Goal: Task Accomplishment & Management: Use online tool/utility

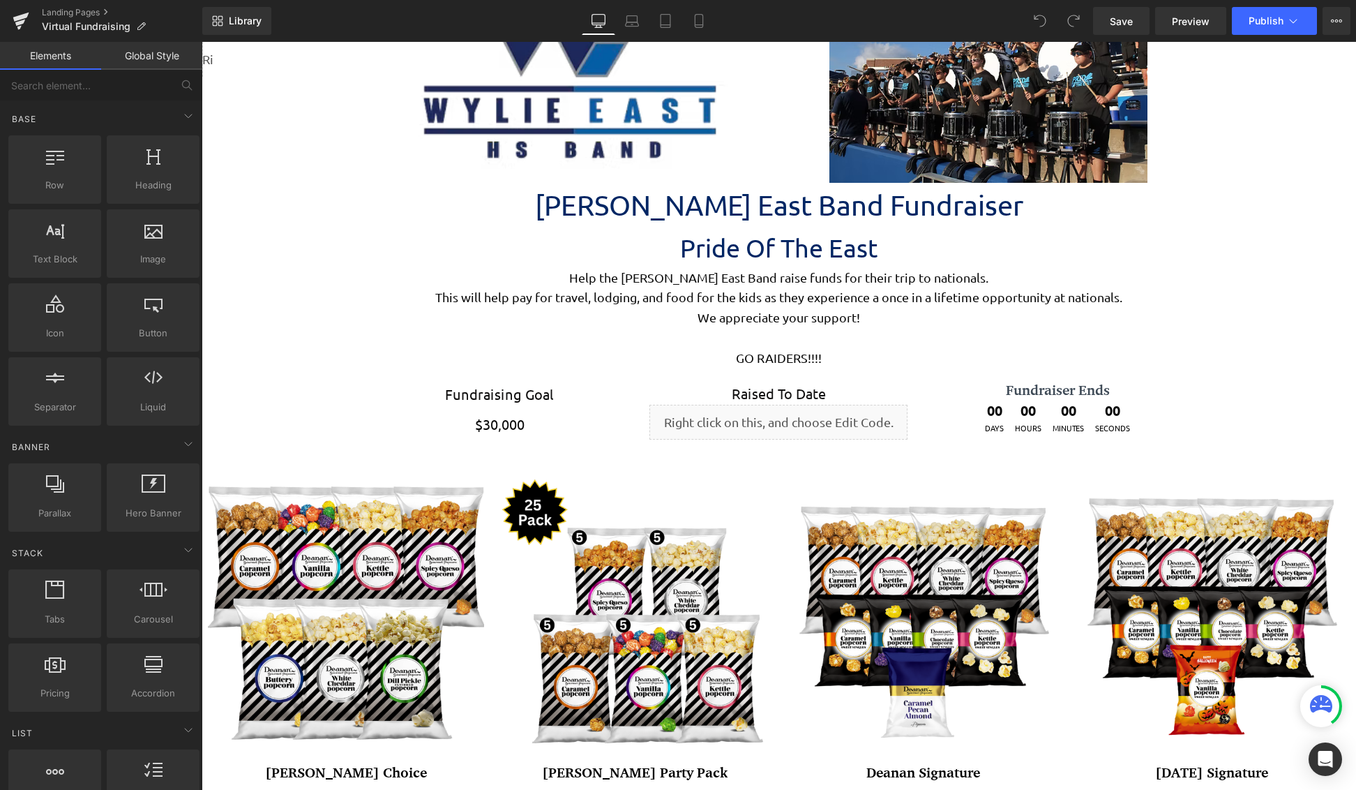
scroll to position [3696, 1144]
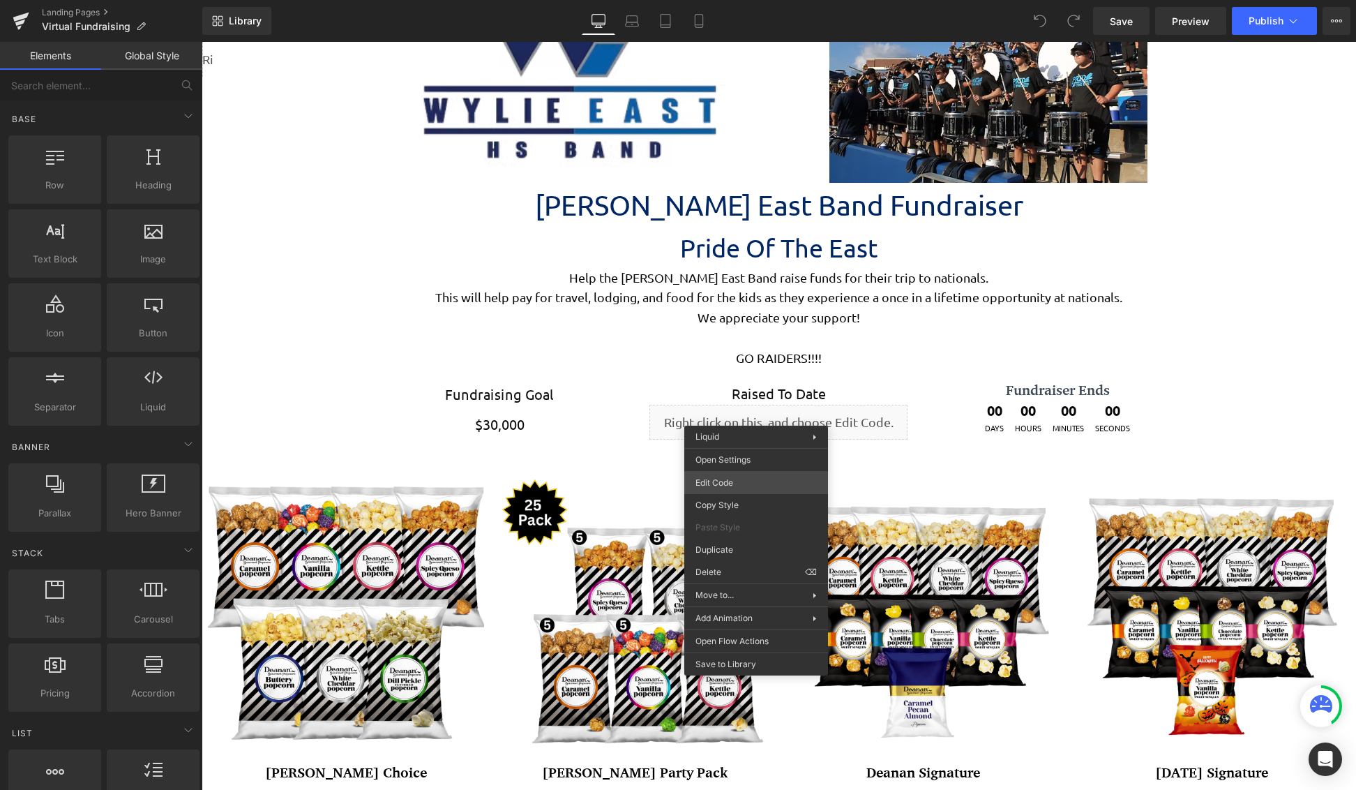
click at [756, 0] on div "You are previewing how the will restyle your page. You can not edit Elements in…" at bounding box center [678, 0] width 1356 height 0
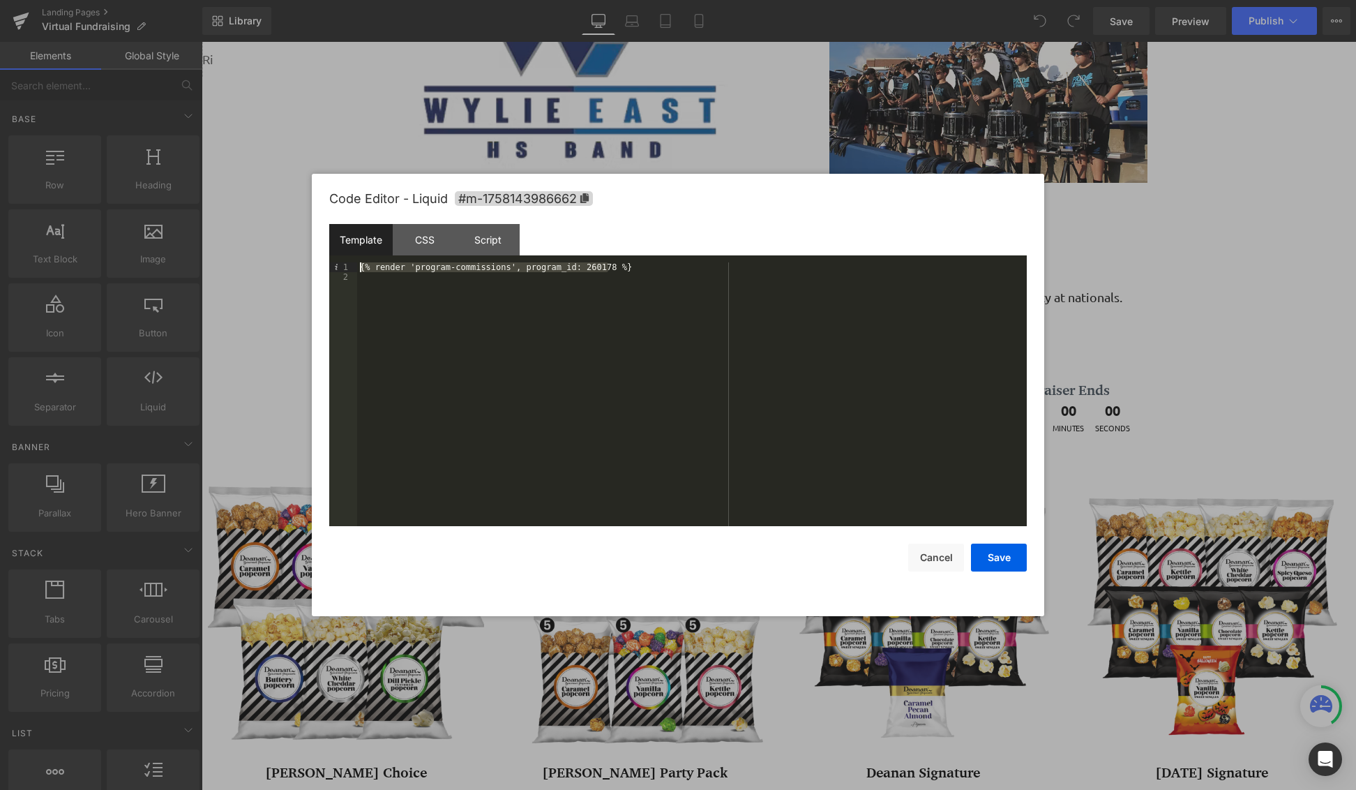
drag, startPoint x: 626, startPoint y: 268, endPoint x: 314, endPoint y: 267, distance: 312.5
click at [314, 267] on div "Code Editor - Liquid #m-1758143986662 Template CSS Script Data 1 2 {% render 'p…" at bounding box center [678, 395] width 732 height 442
click at [626, 563] on div "Save Cancel" at bounding box center [678, 548] width 698 height 45
click at [1009, 559] on button "Save" at bounding box center [999, 557] width 56 height 28
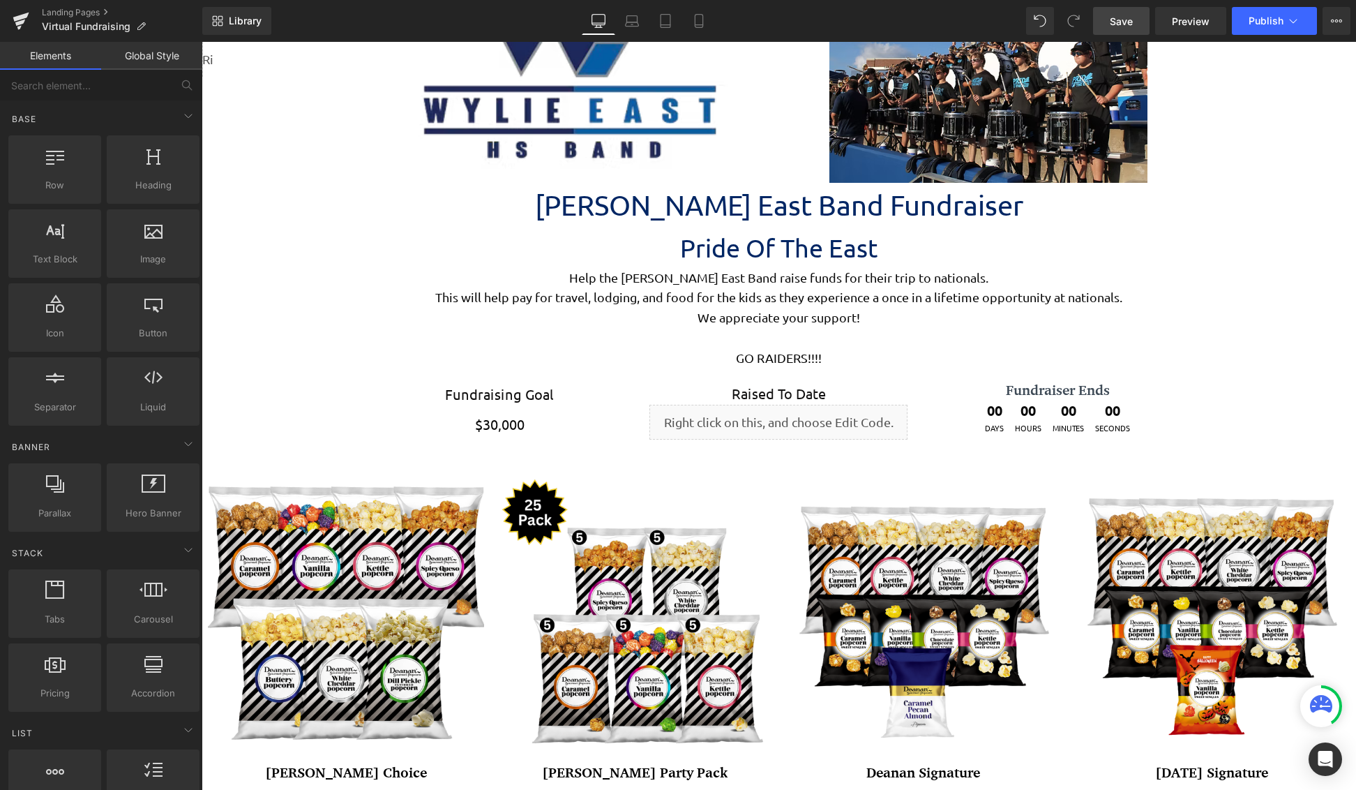
click at [1123, 25] on span "Save" at bounding box center [1121, 21] width 23 height 15
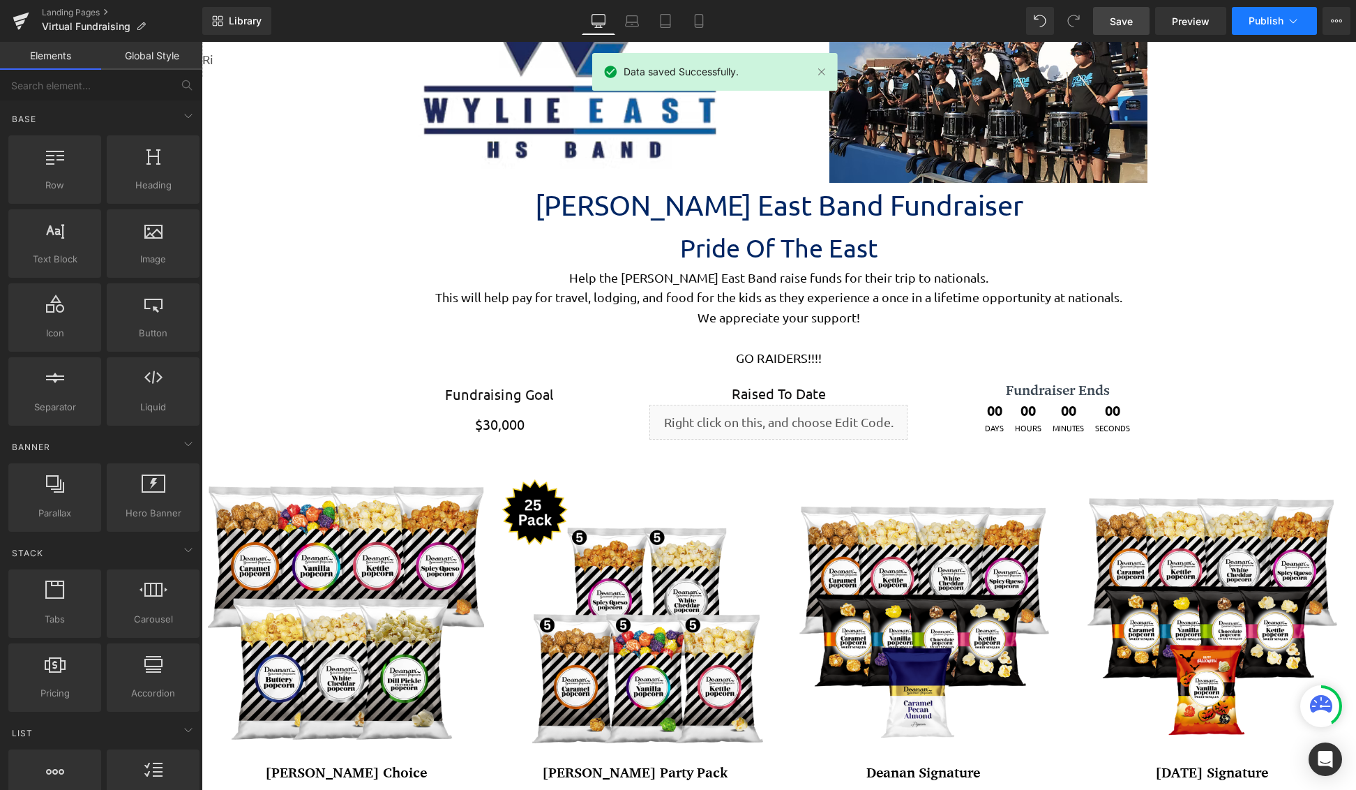
click at [1269, 27] on button "Publish" at bounding box center [1274, 21] width 85 height 28
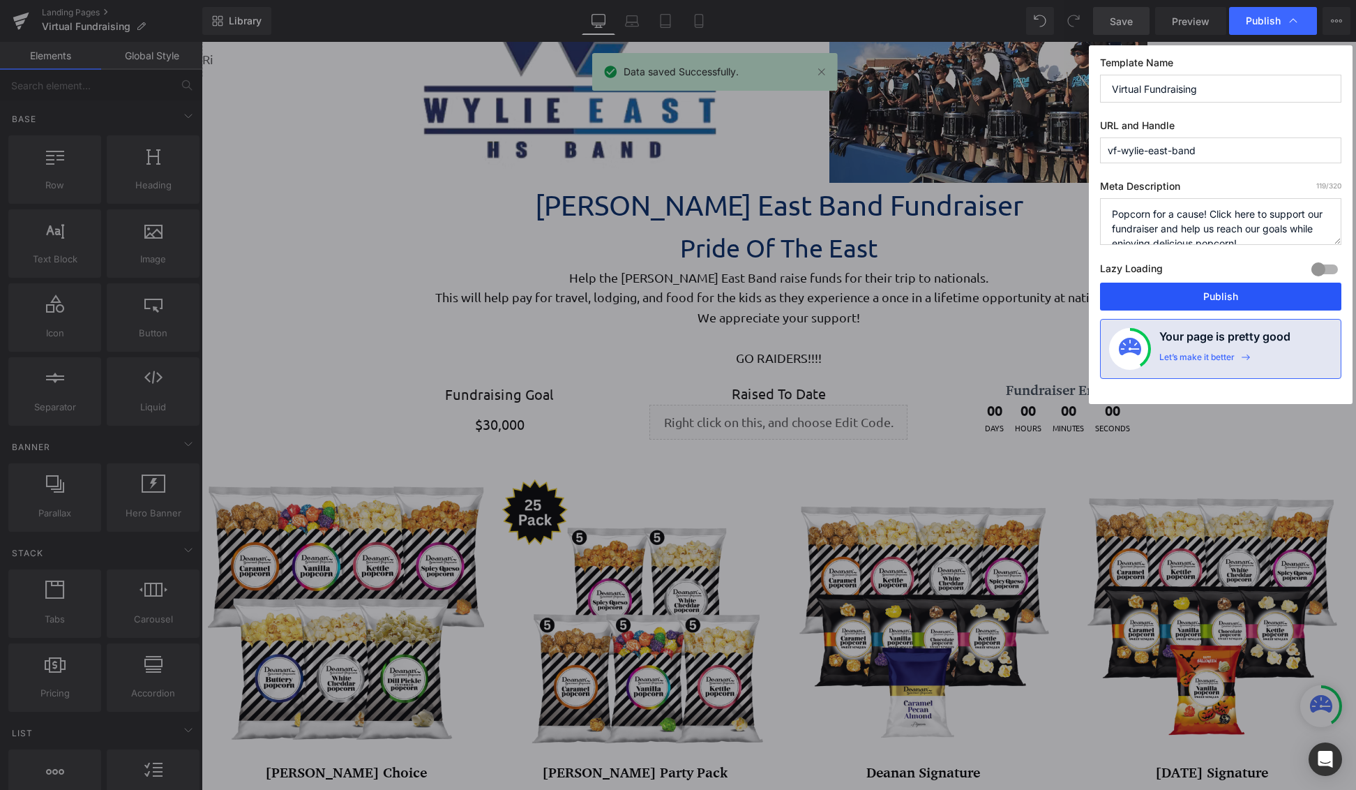
click at [1238, 287] on button "Publish" at bounding box center [1220, 297] width 241 height 28
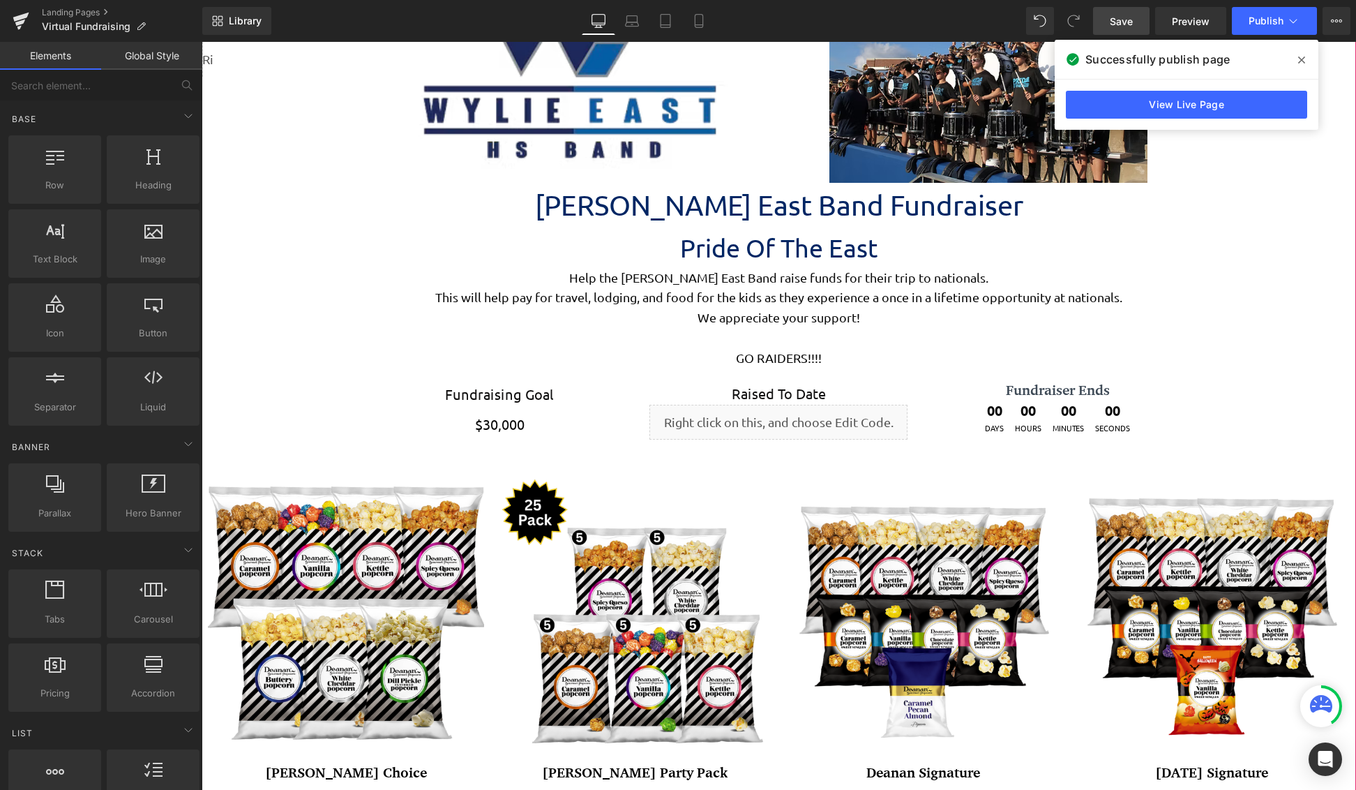
drag, startPoint x: 346, startPoint y: 277, endPoint x: 355, endPoint y: 269, distance: 12.3
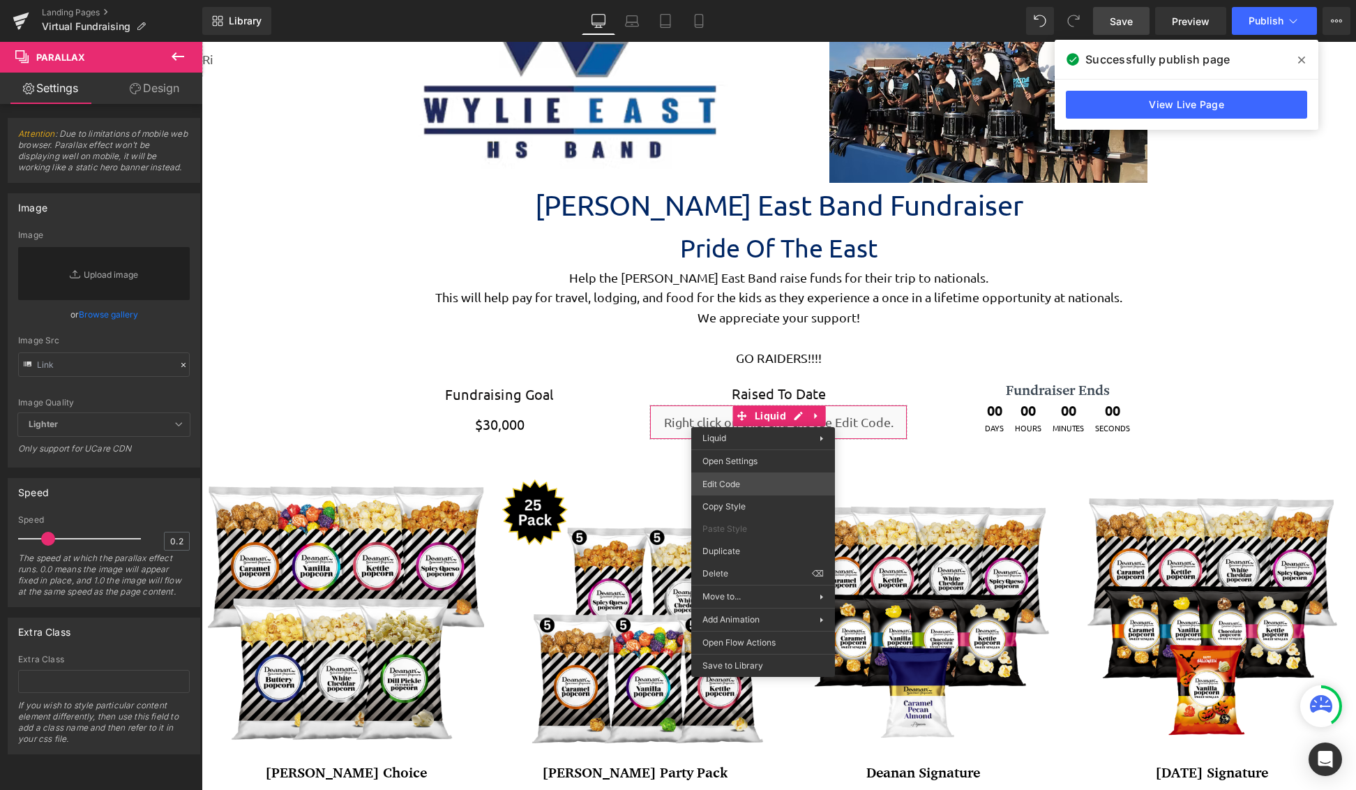
click at [774, 0] on div "You are previewing how the will restyle your page. You can not edit Elements in…" at bounding box center [678, 0] width 1356 height 0
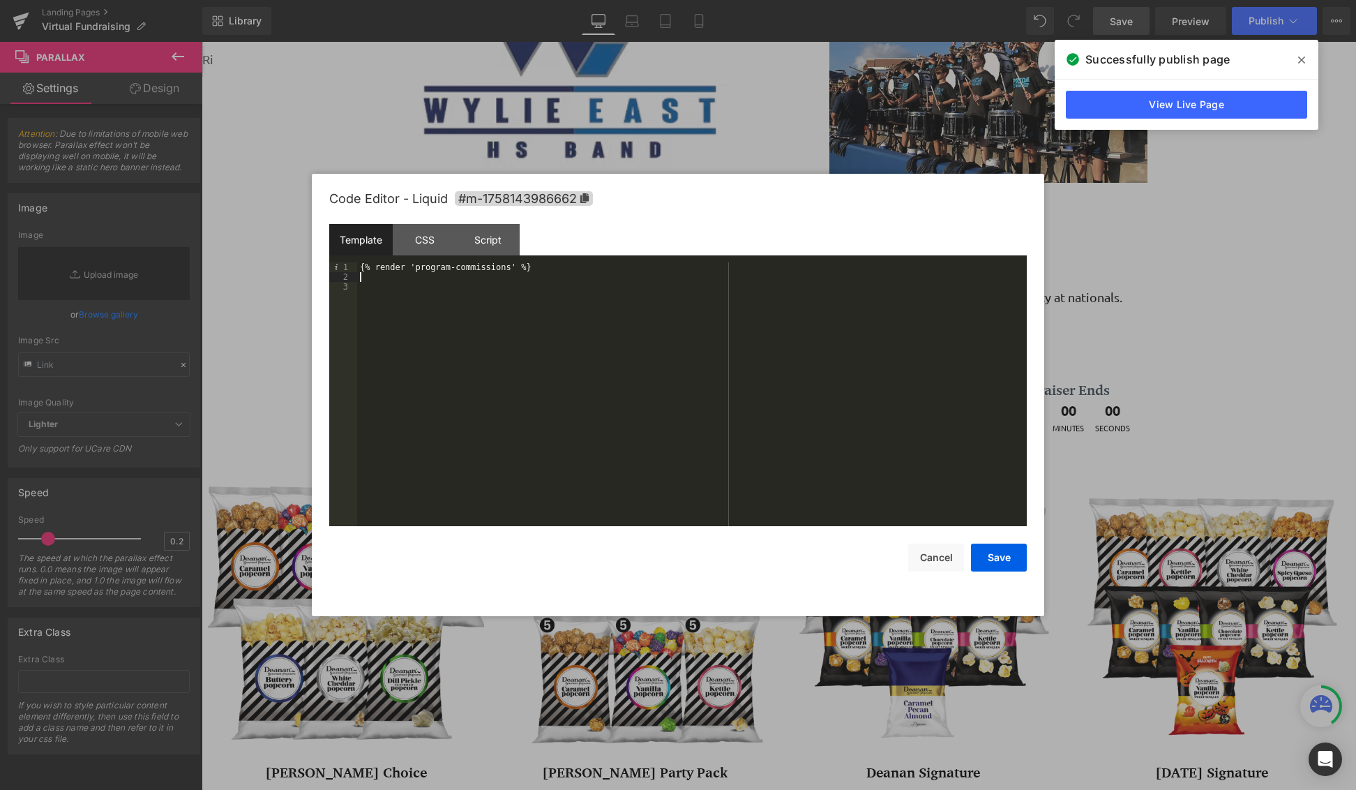
drag, startPoint x: 575, startPoint y: 272, endPoint x: 296, endPoint y: 275, distance: 278.3
click at [296, 275] on body "You are previewing how the will restyle your page. You can not edit Elements in…" at bounding box center [678, 395] width 1356 height 790
click at [372, 268] on div "{% render 'program-commissions' %}" at bounding box center [692, 403] width 670 height 283
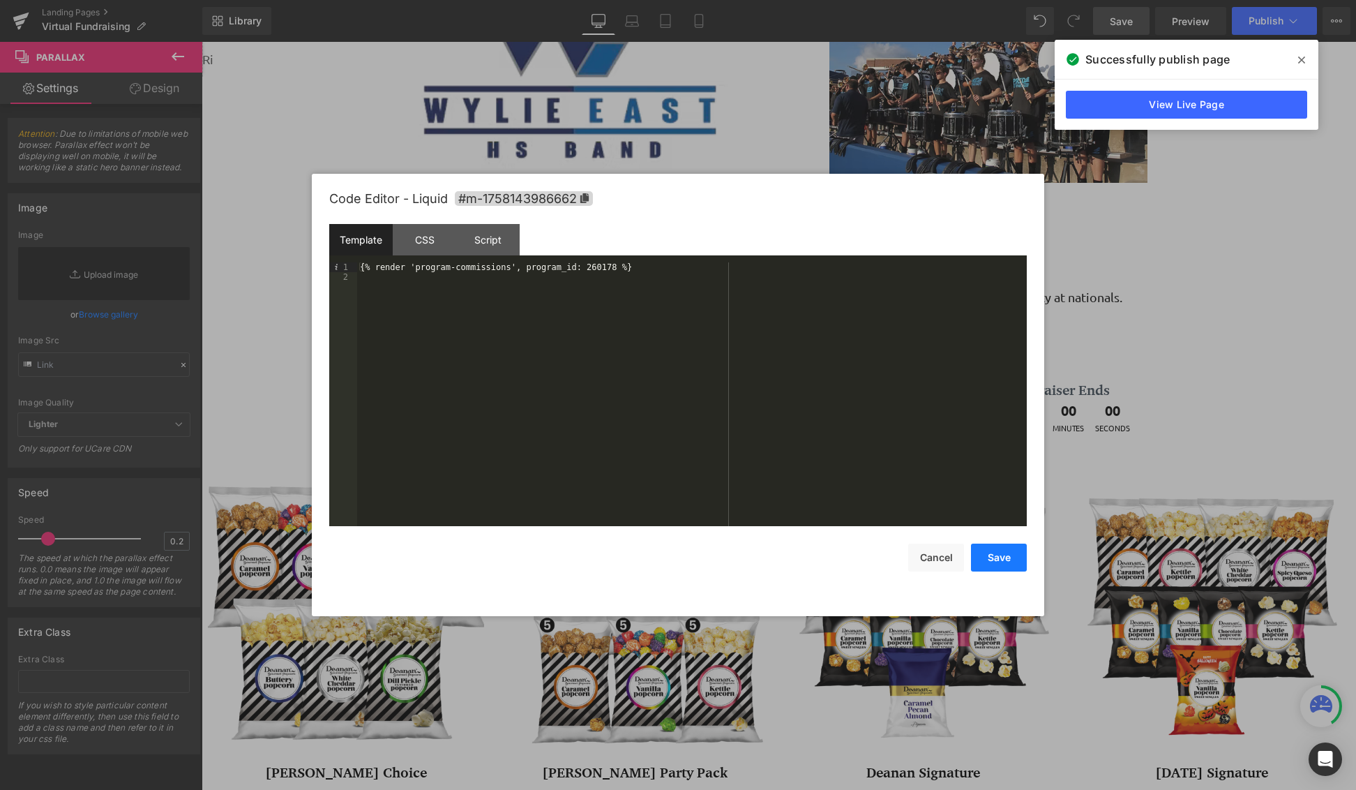
click at [1003, 555] on button "Save" at bounding box center [999, 557] width 56 height 28
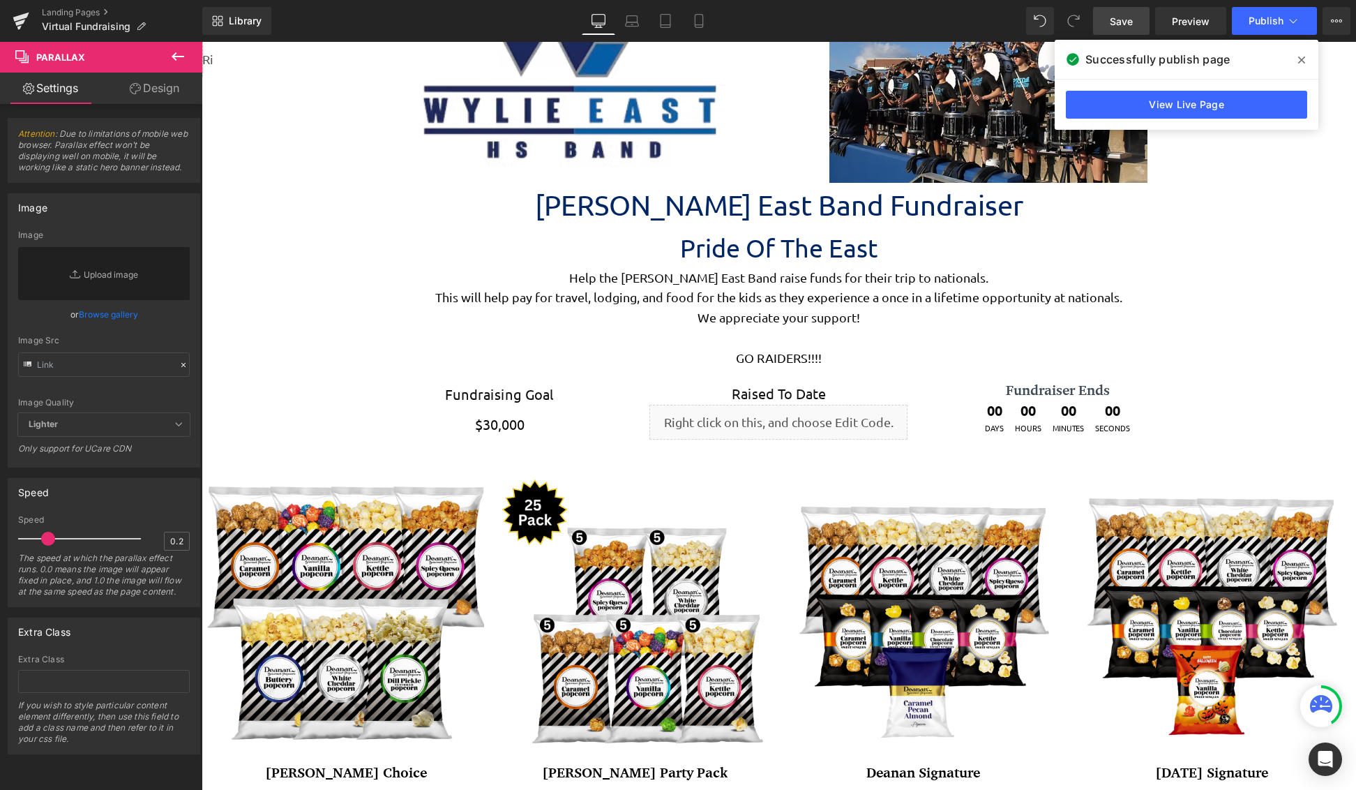
click at [1128, 23] on span "Save" at bounding box center [1121, 21] width 23 height 15
click at [1265, 21] on span "Publish" at bounding box center [1266, 20] width 35 height 11
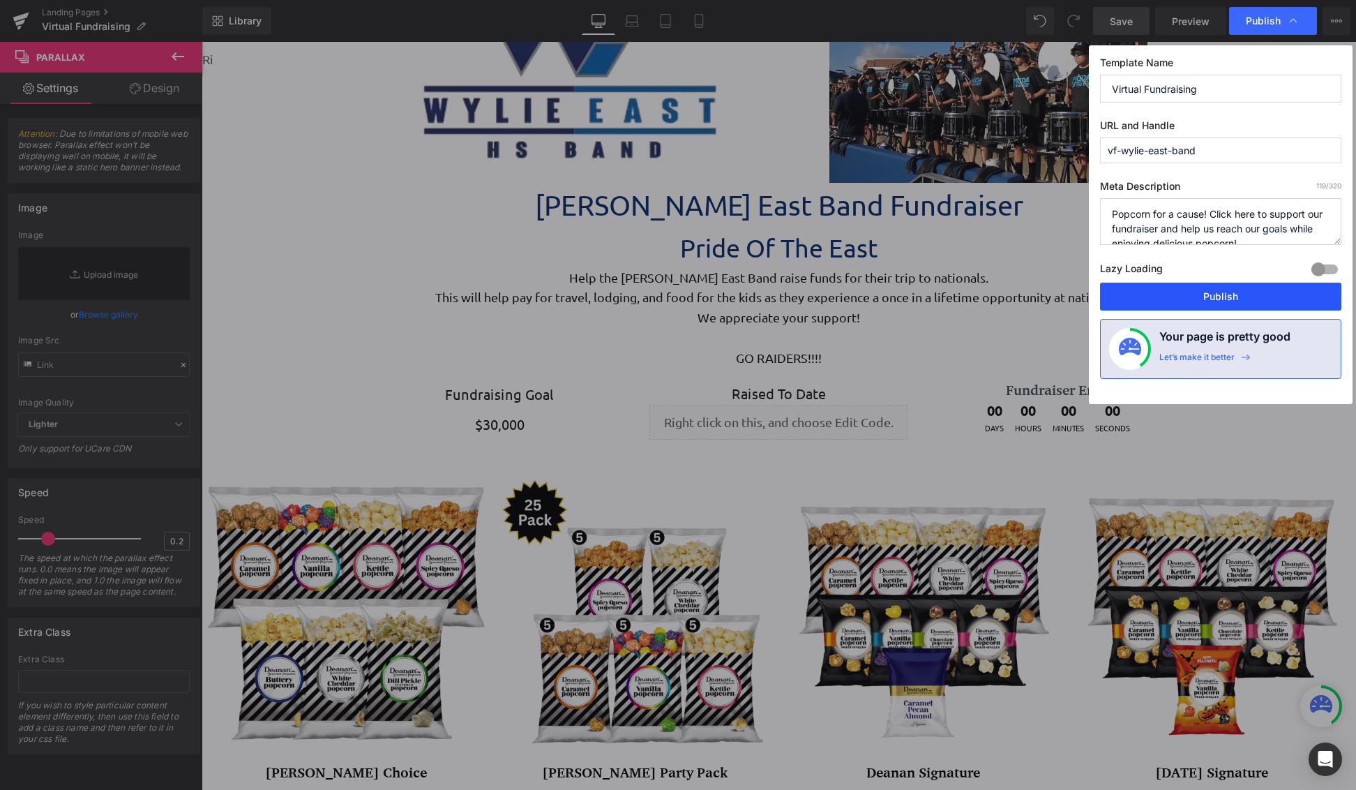
click at [1228, 296] on button "Publish" at bounding box center [1220, 297] width 241 height 28
